Goal: Information Seeking & Learning: Check status

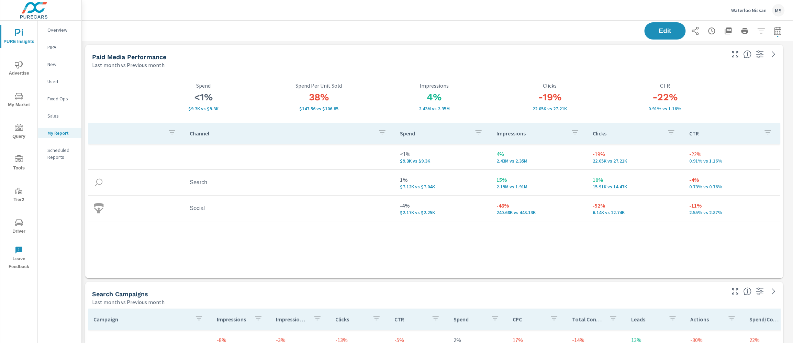
scroll to position [1438, 718]
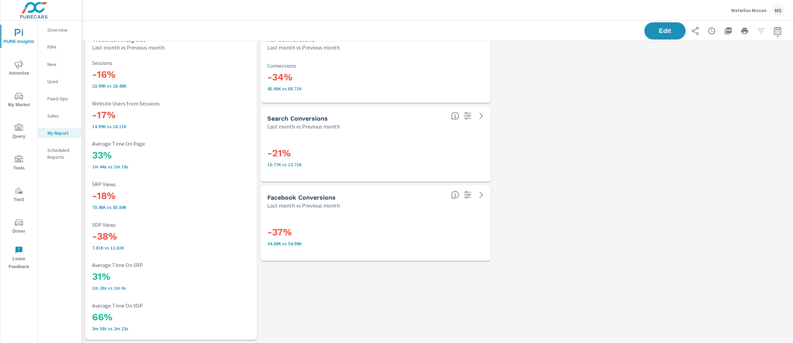
click at [779, 10] on div "MS" at bounding box center [778, 10] width 12 height 12
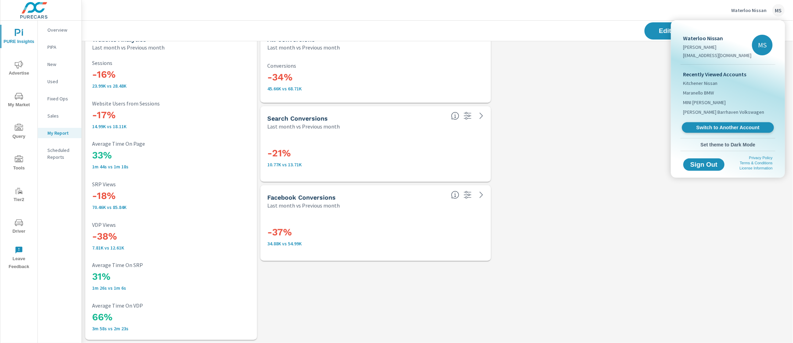
click at [720, 125] on span "Switch to Another Account" at bounding box center [728, 127] width 84 height 7
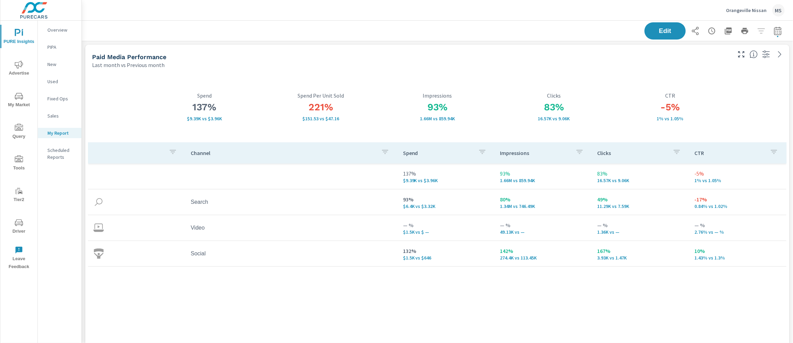
scroll to position [231, 0]
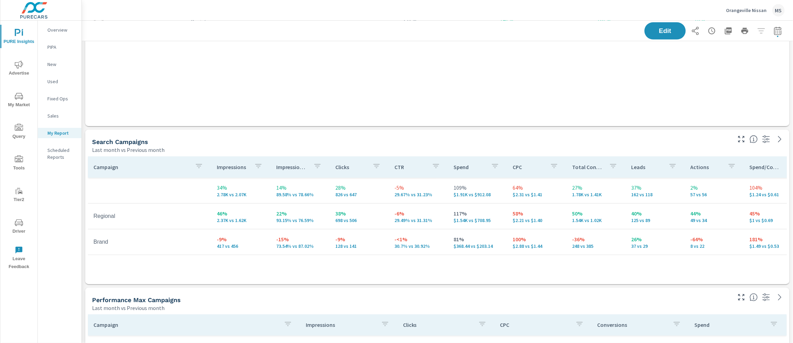
click at [21, 67] on icon "nav menu" at bounding box center [19, 64] width 8 height 8
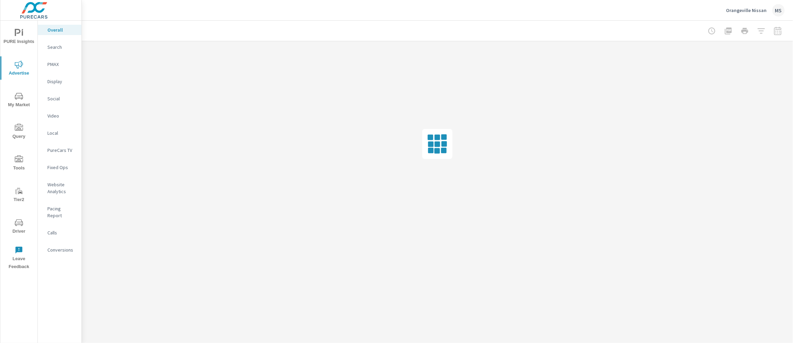
click at [52, 118] on p "Video" at bounding box center [61, 115] width 29 height 7
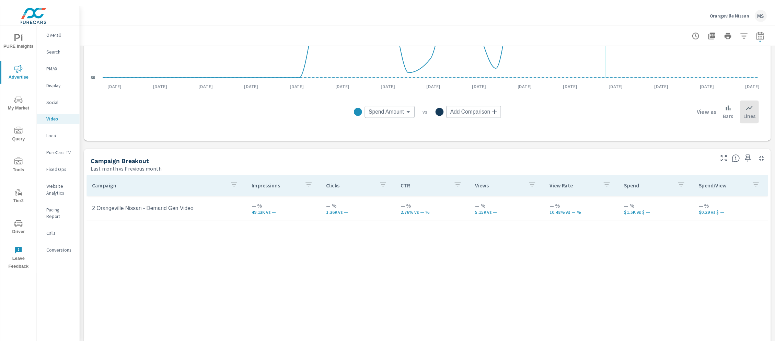
scroll to position [237, 0]
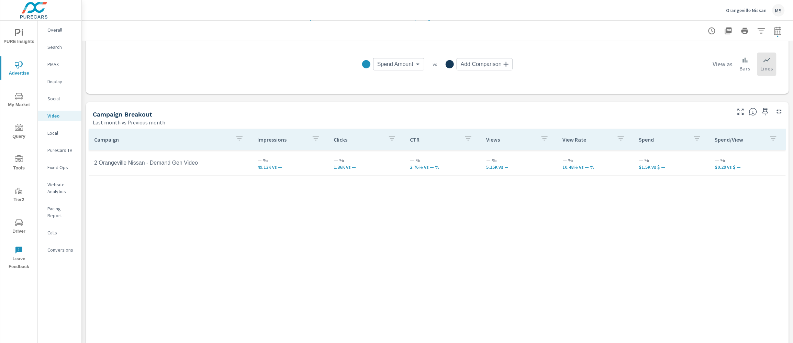
click at [466, 230] on div "Campaign Impressions Clicks CTR Views View Rate Spend Spend/View 2 Orangeville …" at bounding box center [437, 252] width 697 height 246
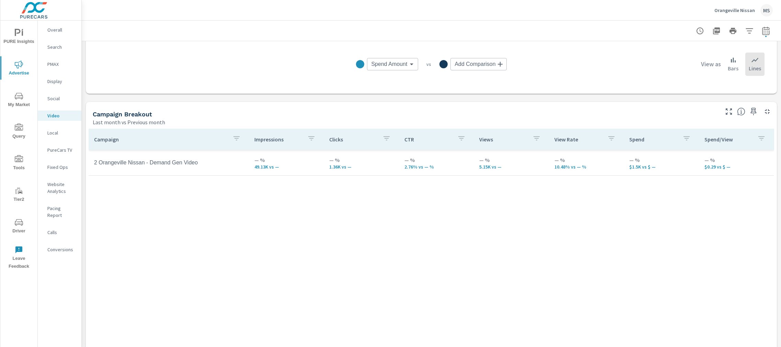
click at [762, 33] on icon "button" at bounding box center [766, 31] width 8 height 8
select select "Last month"
select select "Previous month"
drag, startPoint x: 736, startPoint y: 112, endPoint x: 746, endPoint y: 135, distance: 25.0
click at [736, 113] on span "Cancel" at bounding box center [733, 116] width 27 height 6
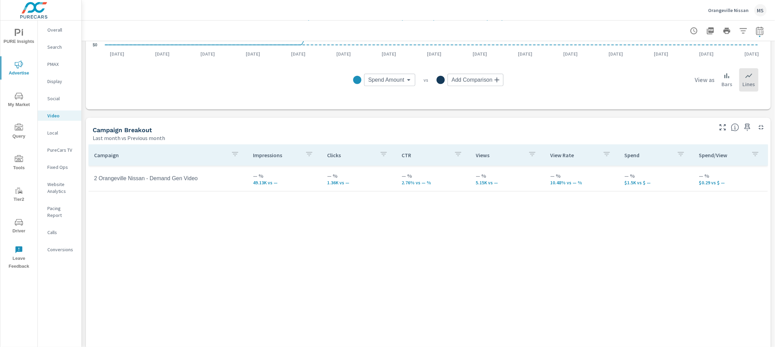
scroll to position [216, 0]
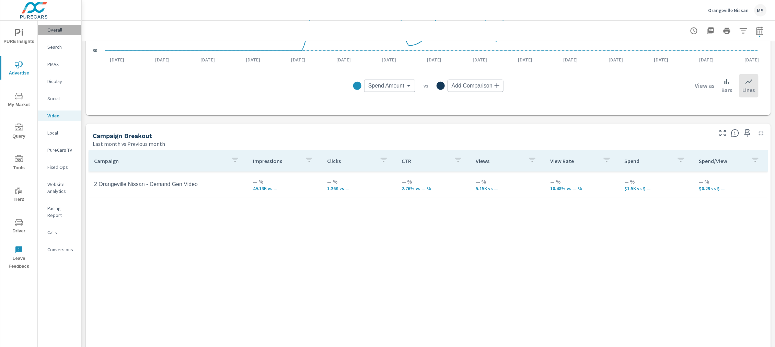
click at [63, 31] on p "Overall" at bounding box center [61, 29] width 29 height 7
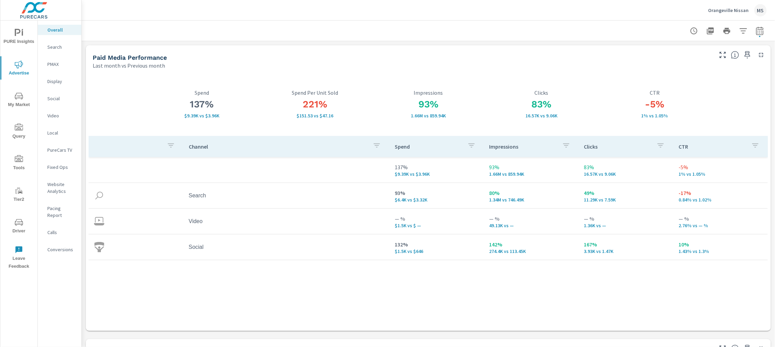
click at [62, 190] on p "Website Analytics" at bounding box center [61, 188] width 29 height 14
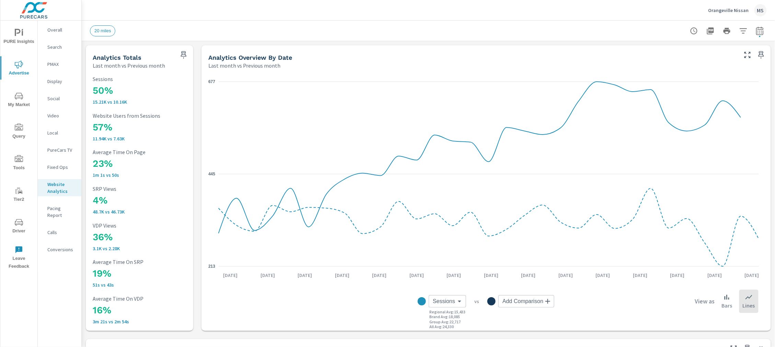
click at [56, 47] on p "Search" at bounding box center [61, 47] width 29 height 7
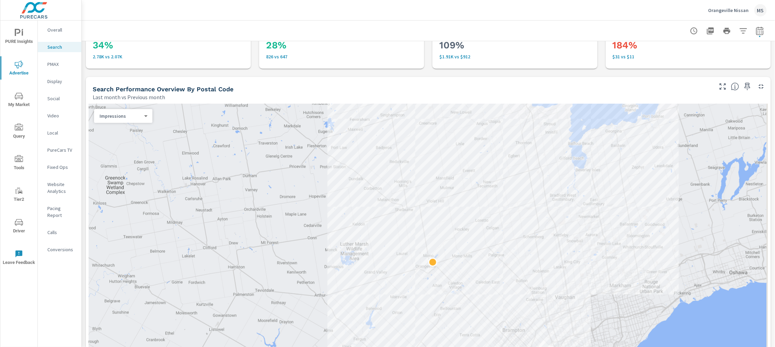
scroll to position [160, 0]
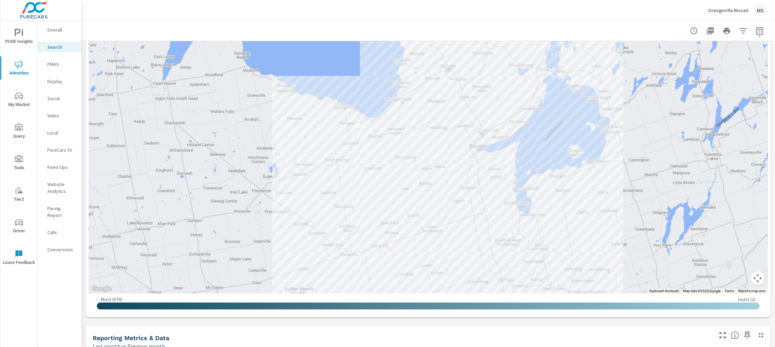
drag, startPoint x: 554, startPoint y: 94, endPoint x: 500, endPoint y: 258, distance: 172.4
click at [499, 260] on div at bounding box center [429, 139] width 680 height 308
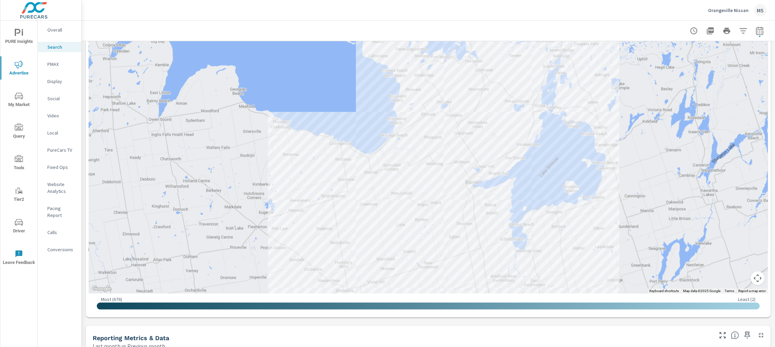
drag, startPoint x: 542, startPoint y: 103, endPoint x: 535, endPoint y: 137, distance: 34.7
click at [535, 137] on div at bounding box center [429, 139] width 680 height 308
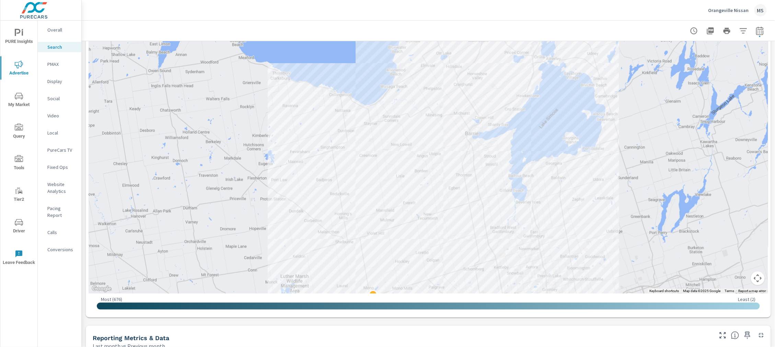
drag, startPoint x: 491, startPoint y: 136, endPoint x: 490, endPoint y: 88, distance: 48.1
click at [490, 88] on div at bounding box center [429, 139] width 680 height 308
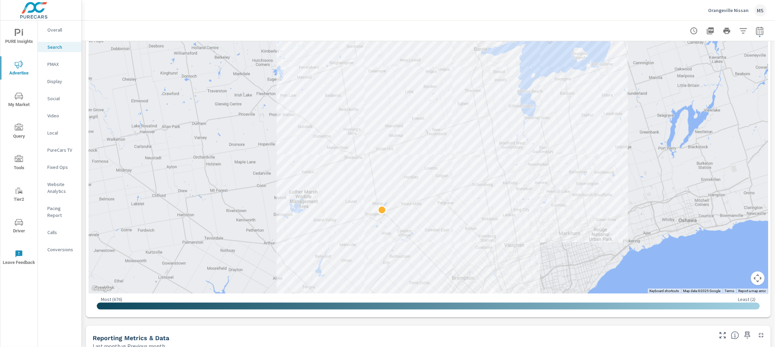
drag, startPoint x: 642, startPoint y: 190, endPoint x: 650, endPoint y: 105, distance: 85.6
click at [650, 105] on div at bounding box center [767, 240] width 659 height 371
click at [431, 117] on div at bounding box center [429, 139] width 680 height 308
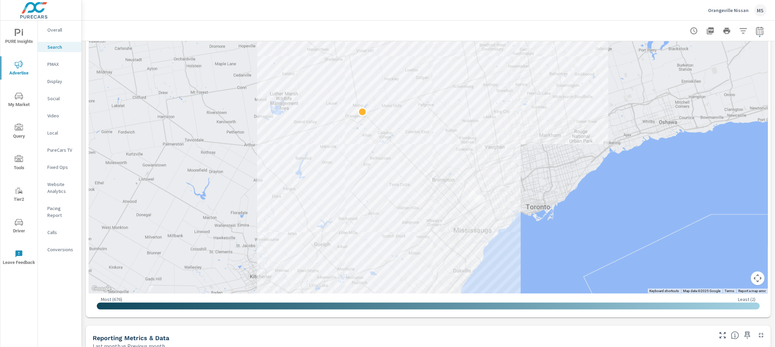
drag, startPoint x: 562, startPoint y: 206, endPoint x: 541, endPoint y: 107, distance: 101.1
click at [541, 107] on div at bounding box center [737, 228] width 659 height 371
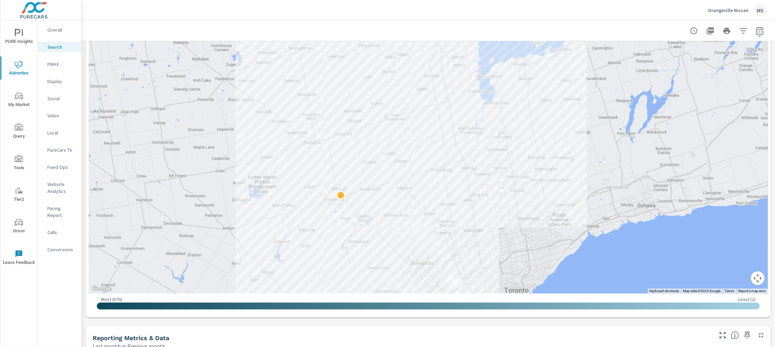
drag, startPoint x: 505, startPoint y: 188, endPoint x: 482, endPoint y: 275, distance: 90.1
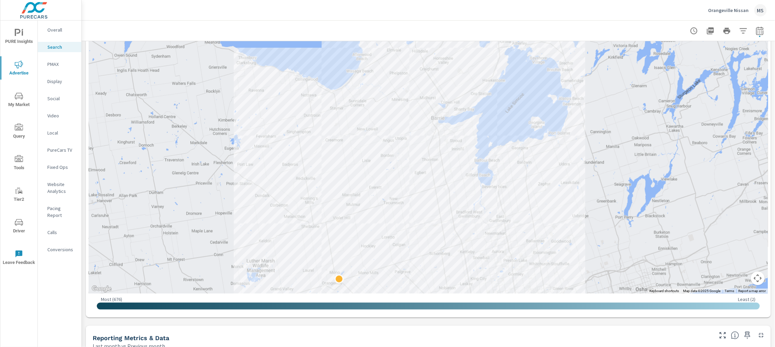
drag, startPoint x: 582, startPoint y: 116, endPoint x: 581, endPoint y: 199, distance: 82.8
click at [581, 199] on div at bounding box center [429, 139] width 680 height 308
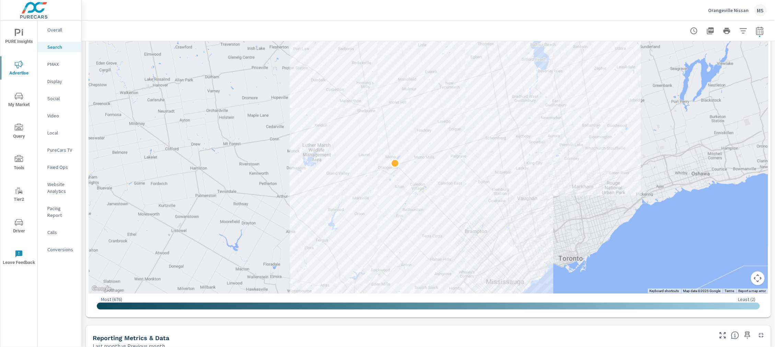
drag, startPoint x: 452, startPoint y: 124, endPoint x: 508, endPoint y: 10, distance: 127.0
click at [508, 10] on div "Orangeville Nissan MS Search Performance Orangeville Nissan Report date range: …" at bounding box center [429, 173] width 694 height 347
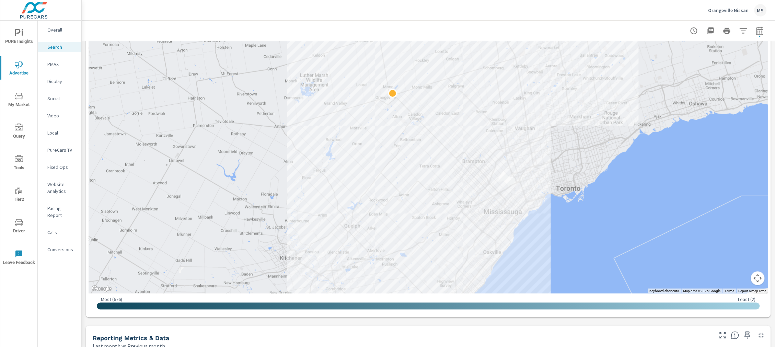
drag, startPoint x: 469, startPoint y: 214, endPoint x: 466, endPoint y: 147, distance: 67.7
click at [466, 147] on div at bounding box center [755, 254] width 659 height 371
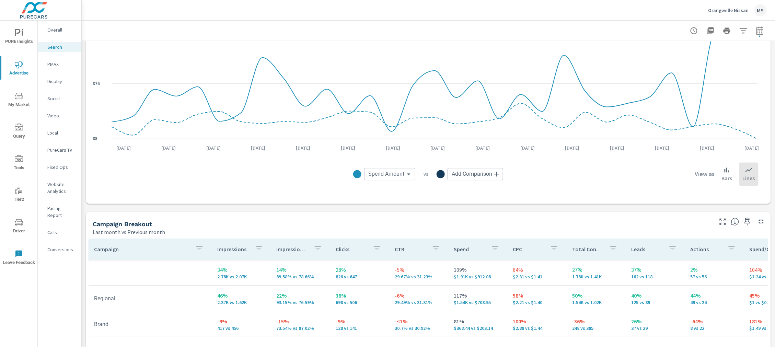
scroll to position [544, 0]
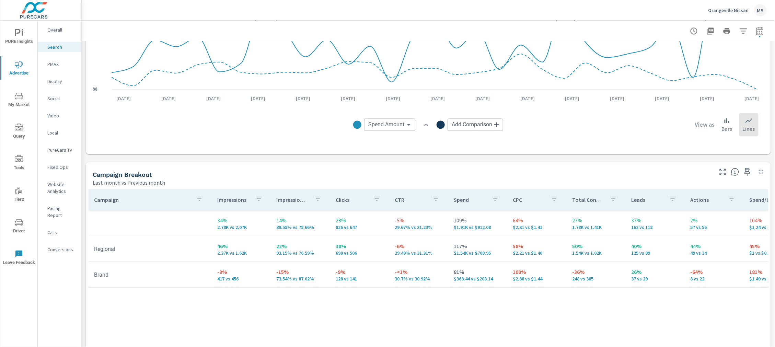
click at [53, 62] on p "PMAX" at bounding box center [61, 64] width 29 height 7
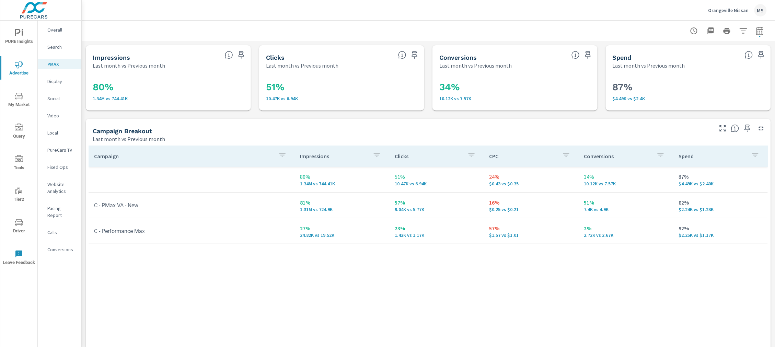
click at [53, 47] on p "Search" at bounding box center [61, 47] width 29 height 7
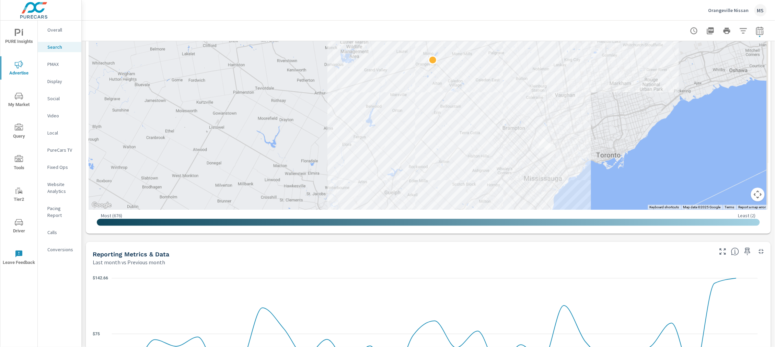
scroll to position [564, 0]
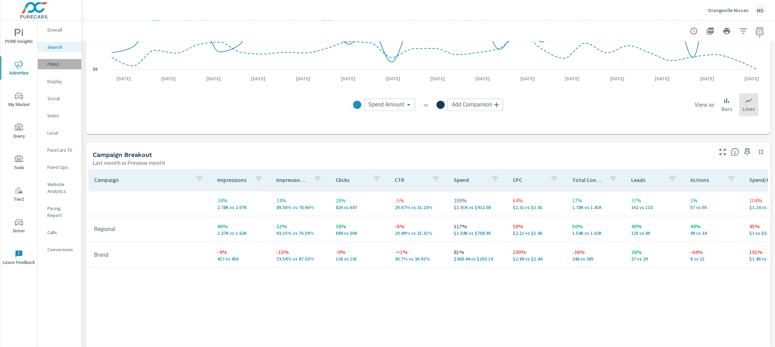
click at [49, 67] on p "PMAX" at bounding box center [61, 64] width 29 height 7
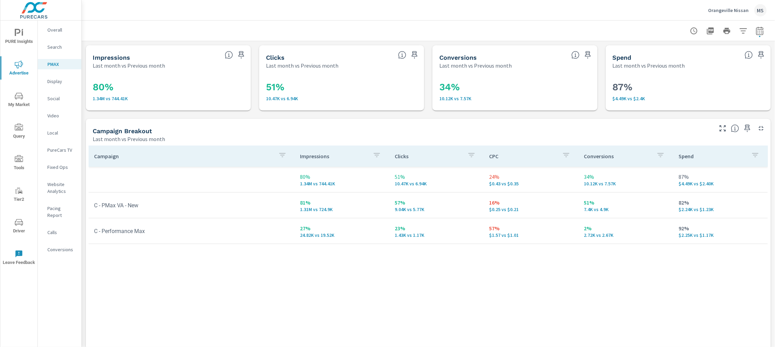
click at [52, 101] on p "Social" at bounding box center [61, 98] width 29 height 7
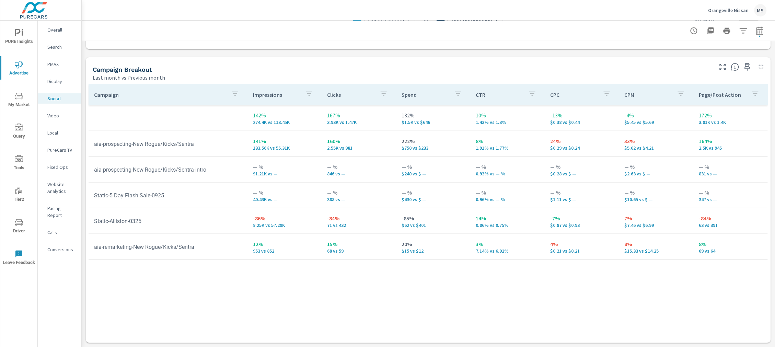
scroll to position [277, 0]
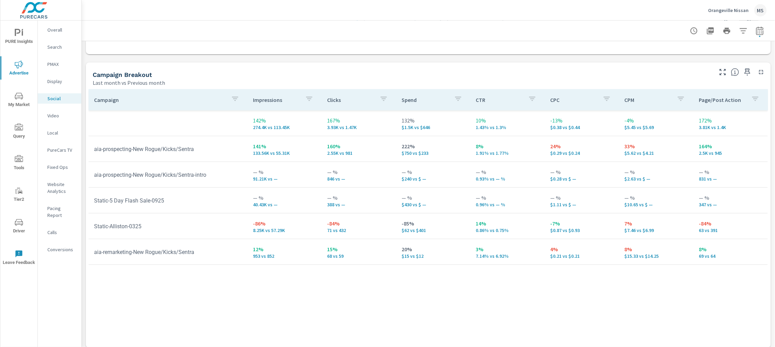
click at [435, 235] on td "-85% $62 vs $401" at bounding box center [433, 226] width 75 height 25
click at [403, 231] on p "$62 vs $401" at bounding box center [434, 230] width 64 height 5
click at [412, 246] on p "20%" at bounding box center [434, 249] width 64 height 8
drag, startPoint x: 406, startPoint y: 230, endPoint x: 399, endPoint y: 230, distance: 7.6
click at [402, 230] on p "$62 vs $401" at bounding box center [434, 230] width 64 height 5
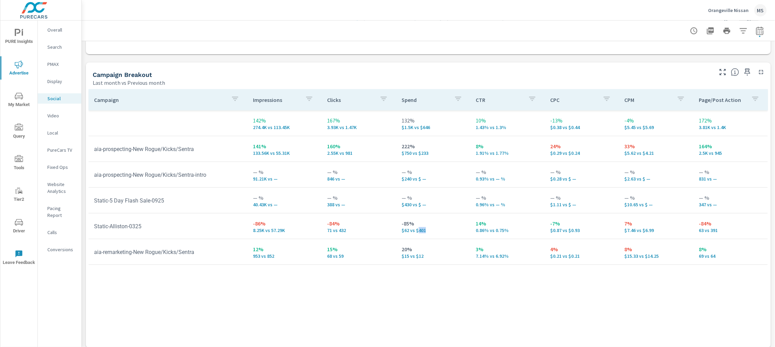
drag, startPoint x: 423, startPoint y: 231, endPoint x: 414, endPoint y: 231, distance: 8.6
click at [415, 231] on p "$62 vs $401" at bounding box center [434, 230] width 64 height 5
drag, startPoint x: 407, startPoint y: 231, endPoint x: 393, endPoint y: 232, distance: 13.8
click at [396, 232] on td "-85% $62 vs $401" at bounding box center [433, 226] width 75 height 25
click at [13, 226] on span "Driver" at bounding box center [18, 226] width 33 height 17
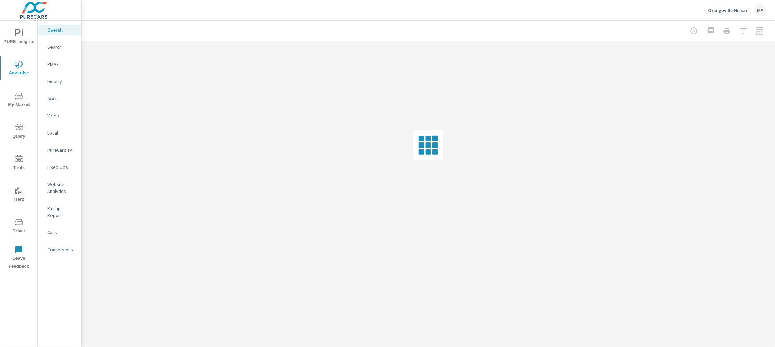
click at [57, 98] on p "Social" at bounding box center [61, 98] width 29 height 7
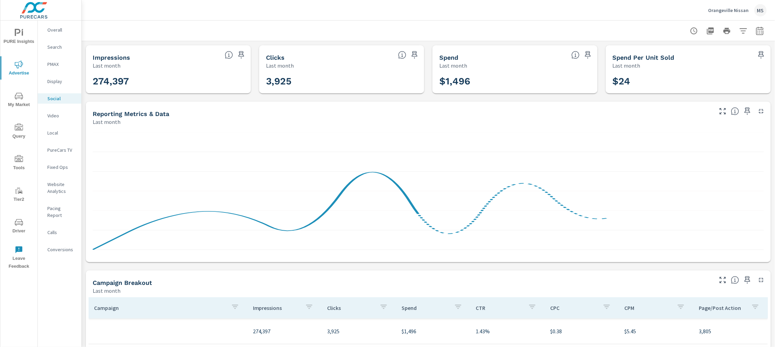
scroll to position [145, 0]
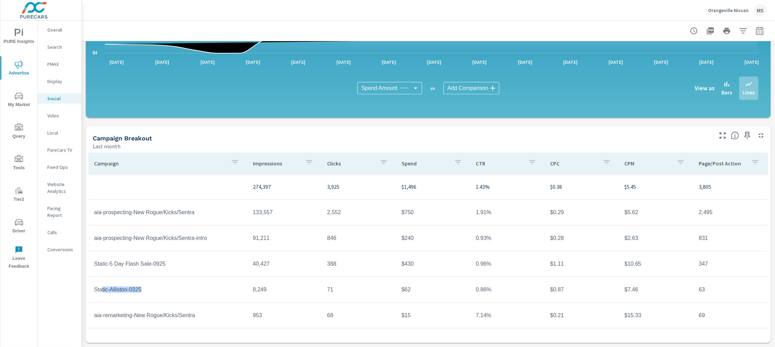
drag, startPoint x: 147, startPoint y: 289, endPoint x: 102, endPoint y: 289, distance: 45.7
click at [102, 289] on td "Static-Alliston-0325" at bounding box center [168, 289] width 159 height 17
click at [16, 193] on icon "nav menu" at bounding box center [19, 191] width 8 height 8
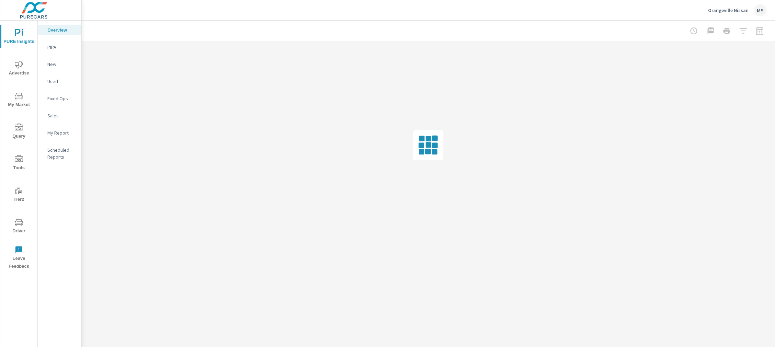
click at [762, 33] on div at bounding box center [728, 31] width 80 height 14
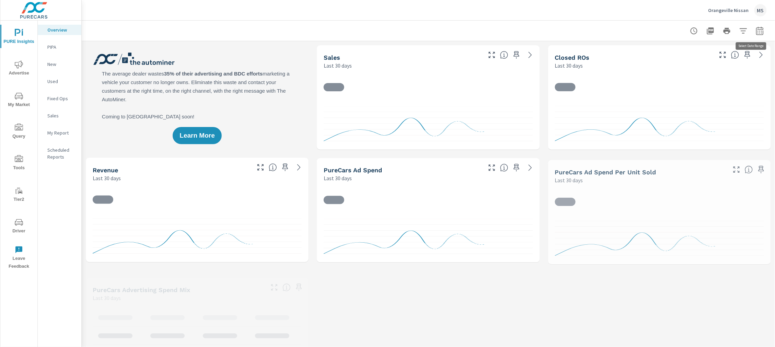
click at [756, 33] on icon "button" at bounding box center [760, 31] width 8 height 8
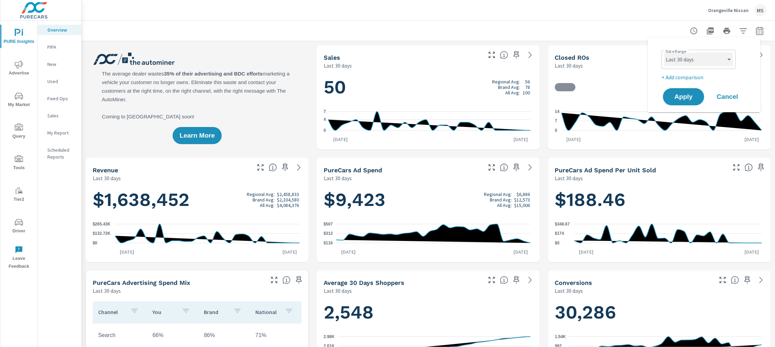
click at [707, 59] on select "Custom [DATE] Last week Last 7 days Last 14 days Last 30 days Last 45 days Last…" at bounding box center [699, 60] width 69 height 14
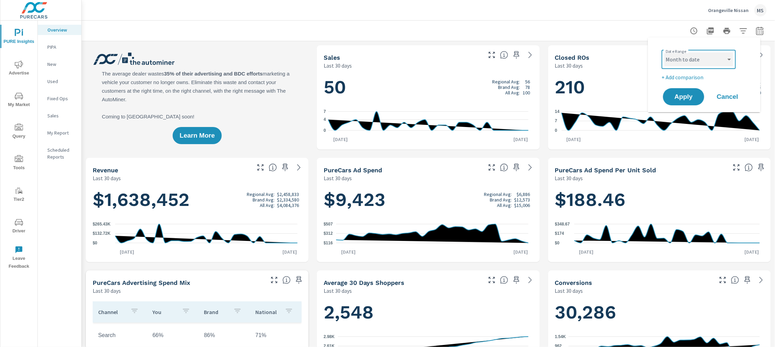
click at [665, 53] on select "Custom [DATE] Last week Last 7 days Last 14 days Last 30 days Last 45 days Last…" at bounding box center [699, 60] width 69 height 14
select select "Month to date"
click at [684, 95] on span "Apply" at bounding box center [684, 97] width 28 height 7
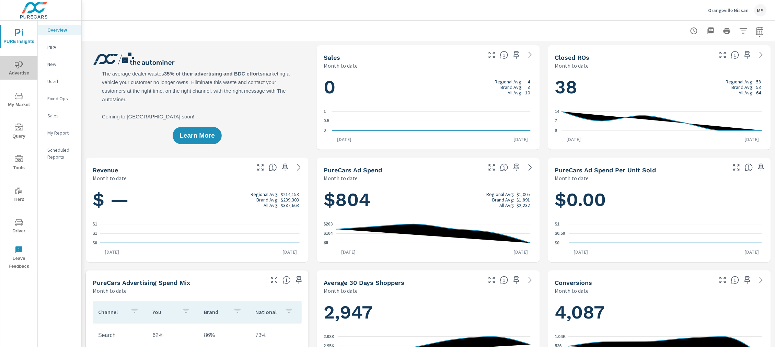
click at [23, 67] on span "Advertise" at bounding box center [18, 68] width 33 height 17
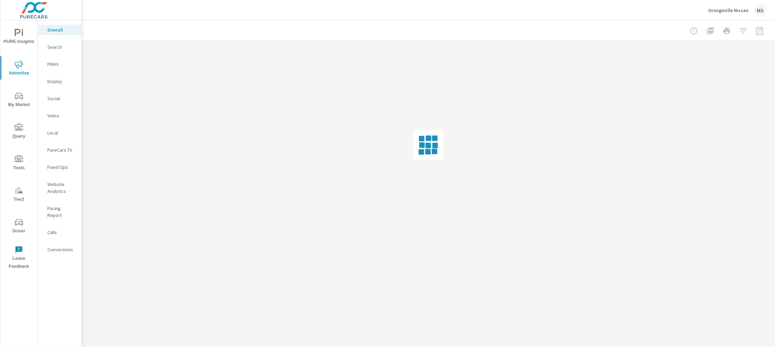
click at [49, 97] on p "Social" at bounding box center [61, 98] width 29 height 7
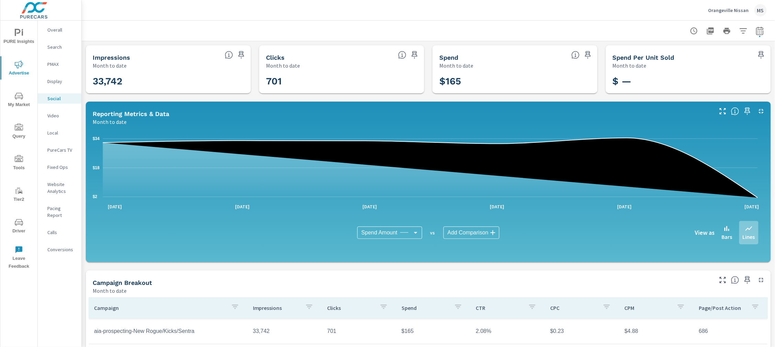
click at [49, 112] on p "Video" at bounding box center [61, 115] width 29 height 7
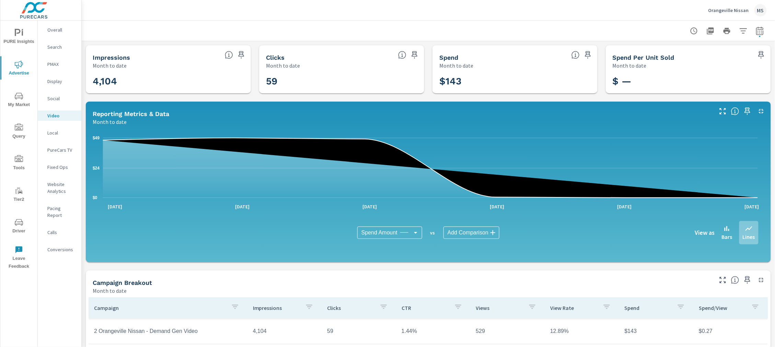
scroll to position [24, 0]
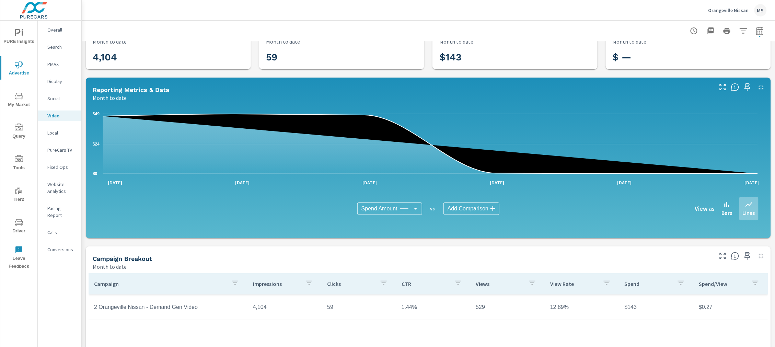
click at [14, 224] on span "Driver" at bounding box center [18, 226] width 33 height 17
